Goal: Navigation & Orientation: Find specific page/section

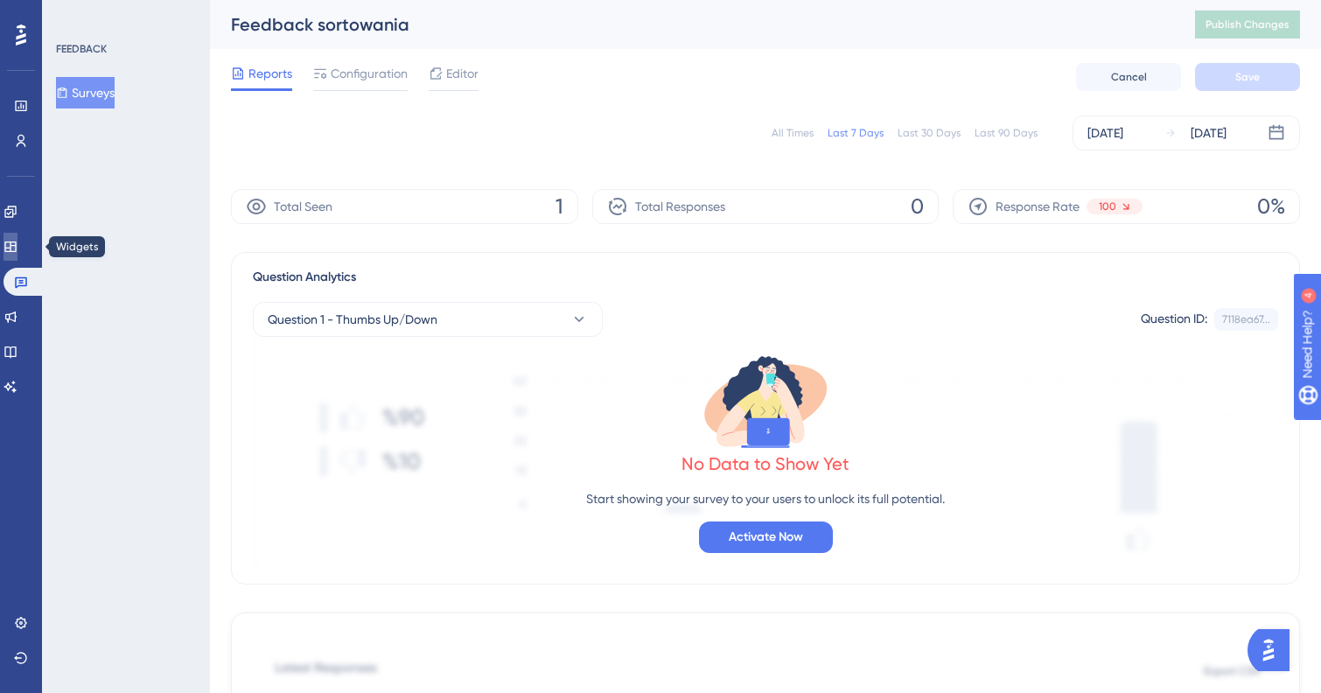
click at [16, 248] on icon at bounding box center [9, 246] width 11 height 10
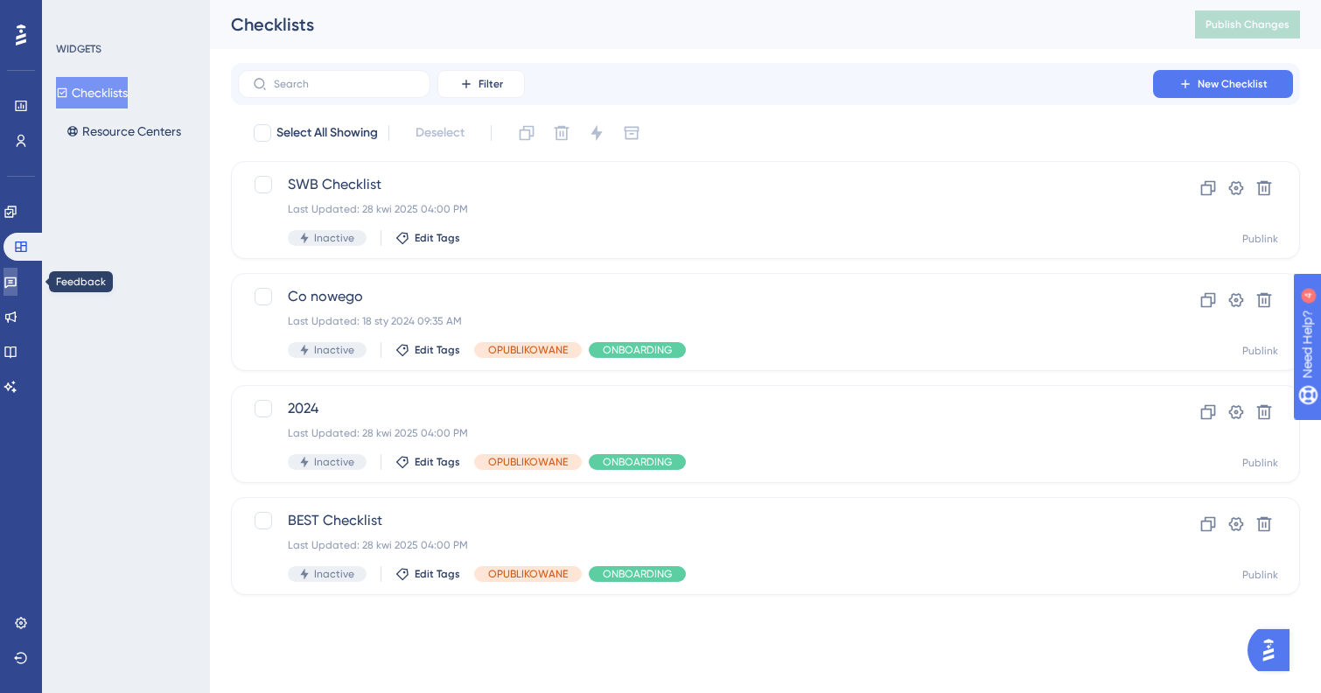
click at [17, 286] on icon at bounding box center [10, 282] width 14 height 14
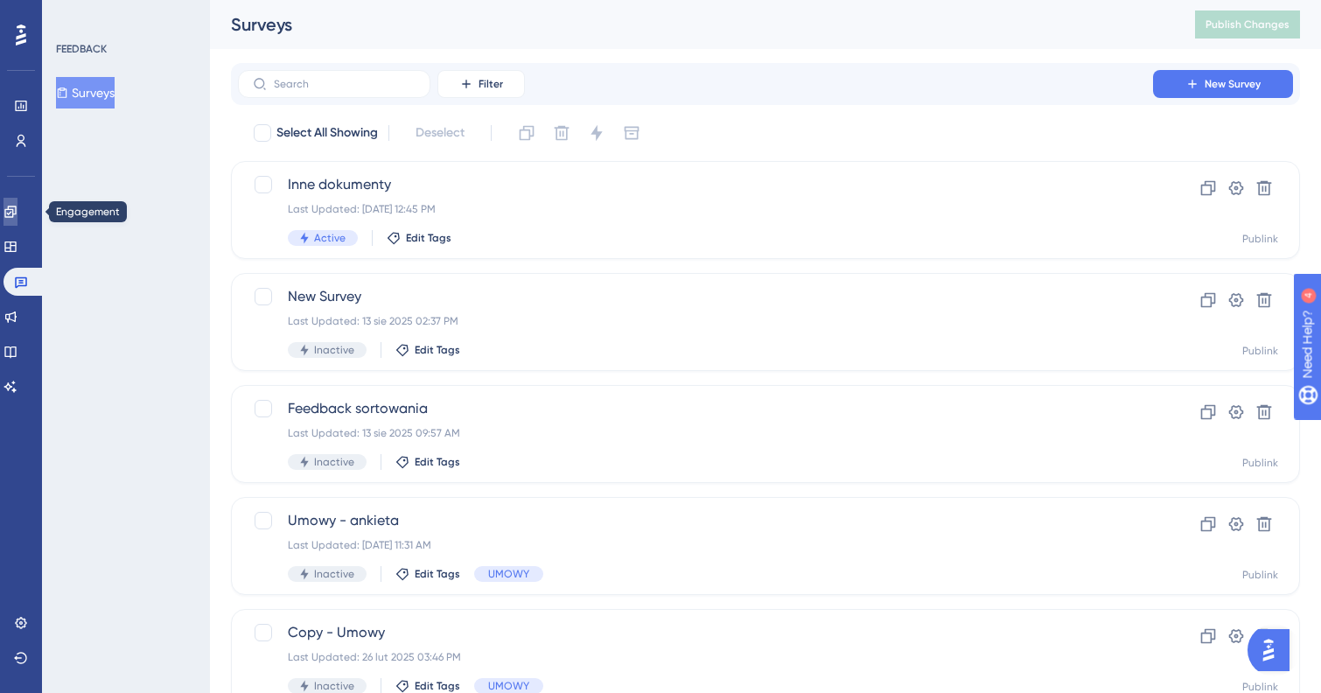
click at [17, 213] on link at bounding box center [10, 212] width 14 height 28
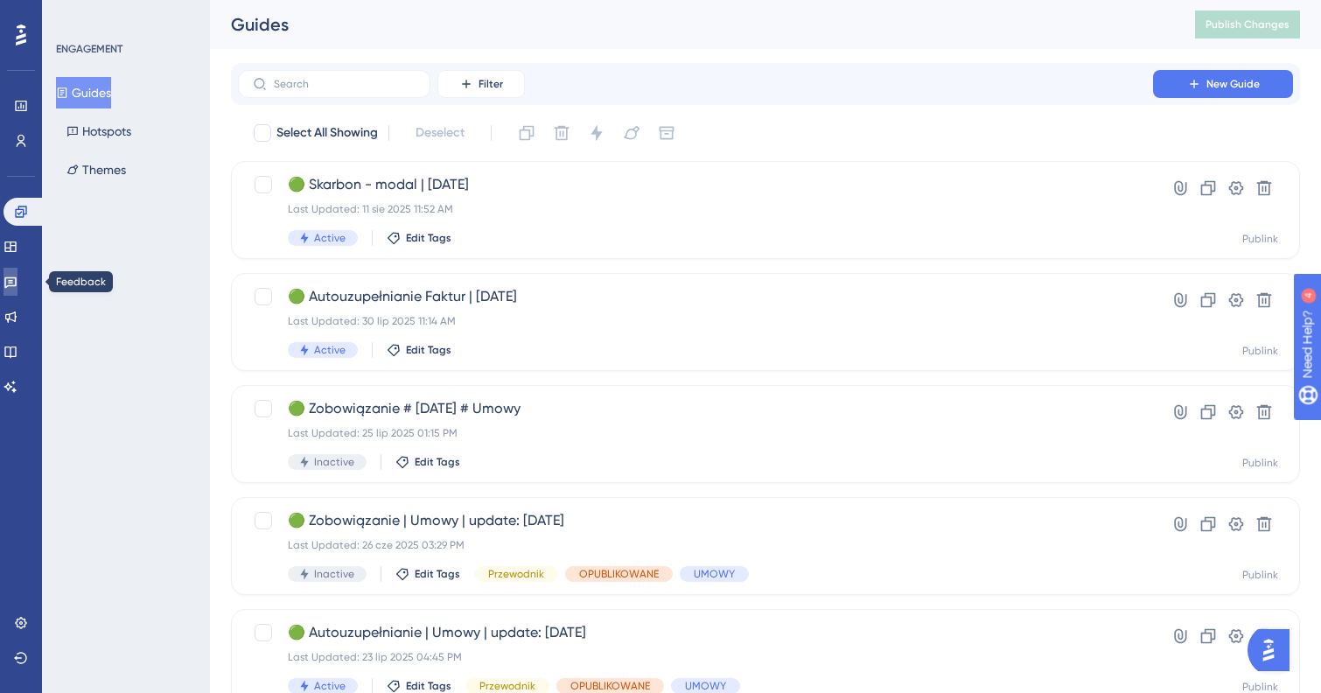
click at [17, 287] on icon at bounding box center [10, 282] width 14 height 14
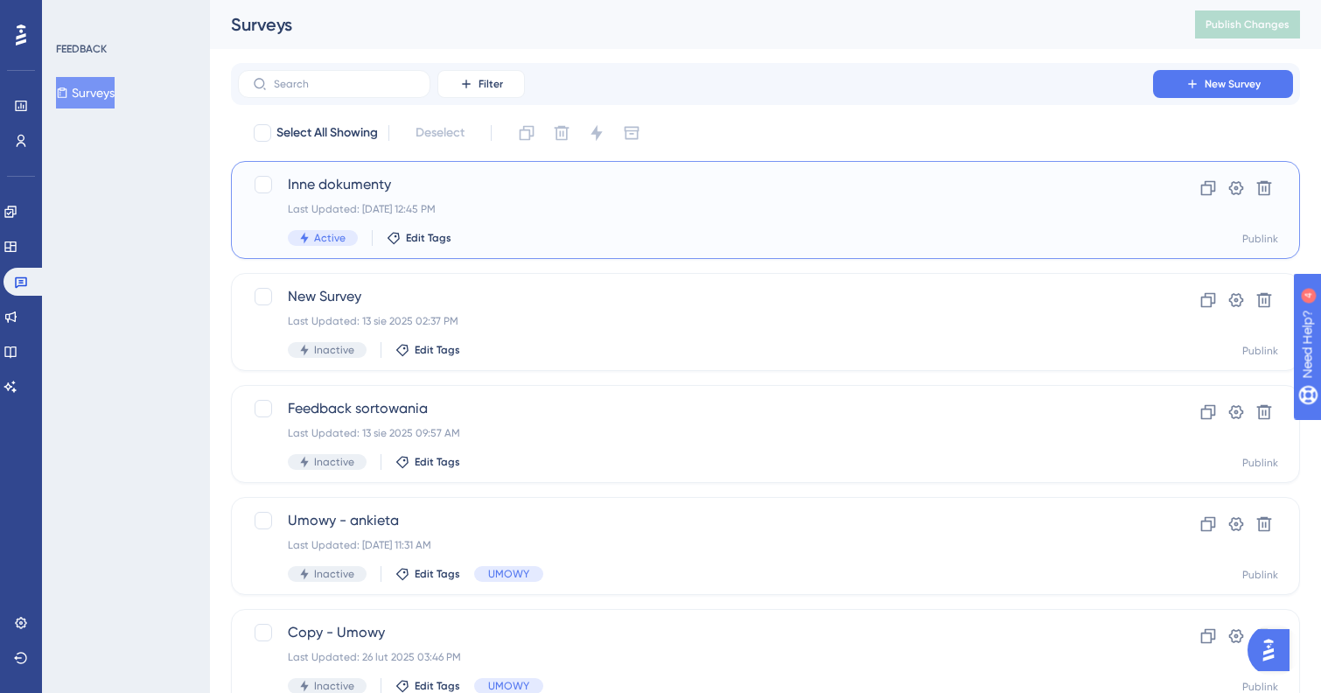
click at [594, 188] on span "Inne dokumenty" at bounding box center [695, 184] width 815 height 21
